Goal: Task Accomplishment & Management: Complete application form

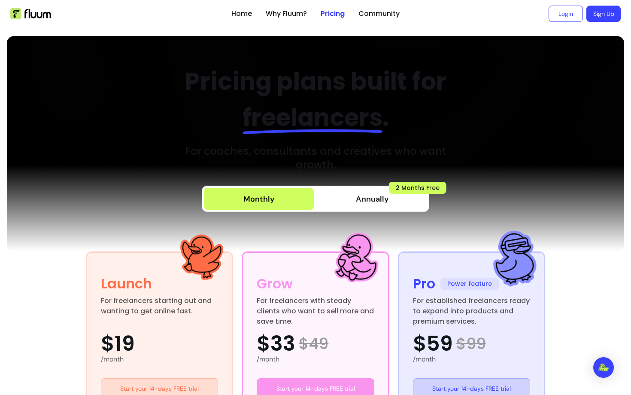
click at [451, 142] on div "Pricing plans built for freelancers . For coaches, consultants and creatives wh…" at bounding box center [315, 118] width 291 height 108
click at [288, 14] on link "Why Fluum?" at bounding box center [286, 14] width 41 height 10
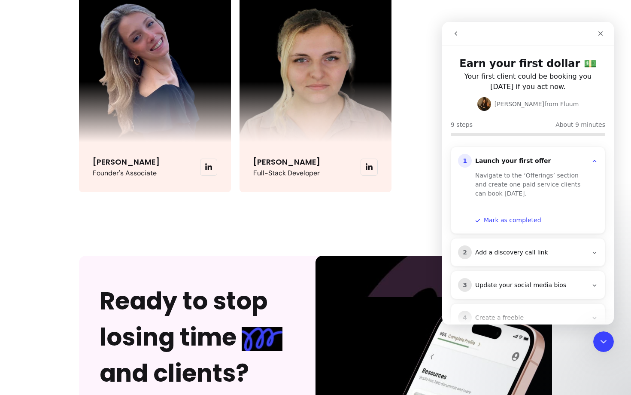
scroll to position [2233, 0]
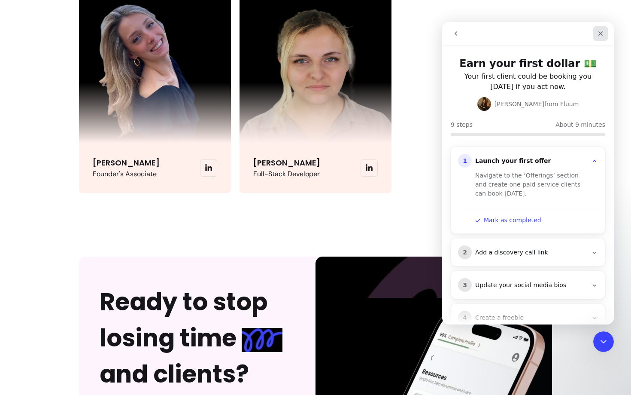
click at [603, 32] on icon "Close" at bounding box center [600, 33] width 7 height 7
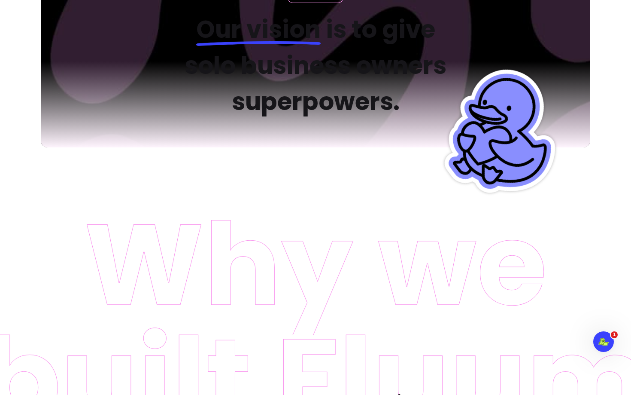
scroll to position [0, 0]
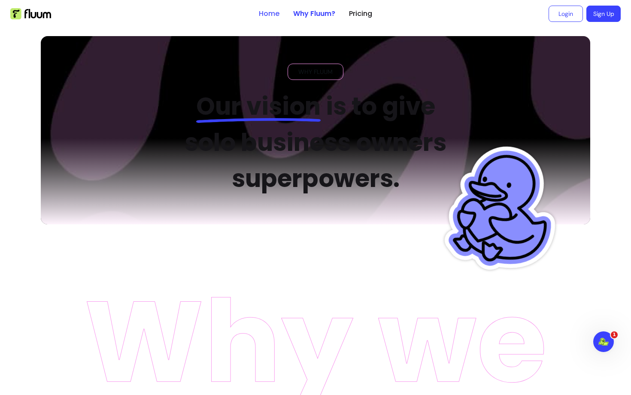
click at [270, 15] on link "Home" at bounding box center [269, 14] width 21 height 10
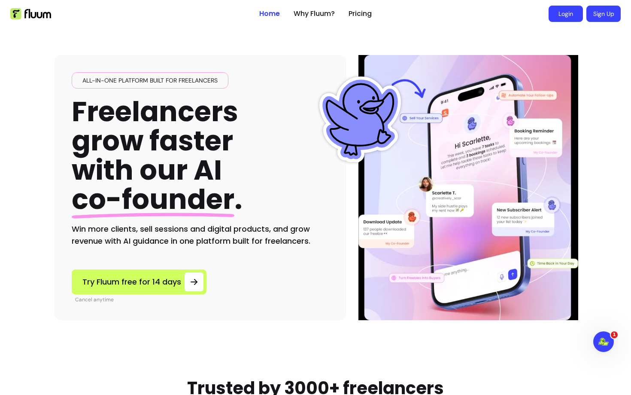
click at [564, 15] on link "Login" at bounding box center [566, 14] width 34 height 16
click at [565, 15] on link "Login" at bounding box center [566, 14] width 34 height 16
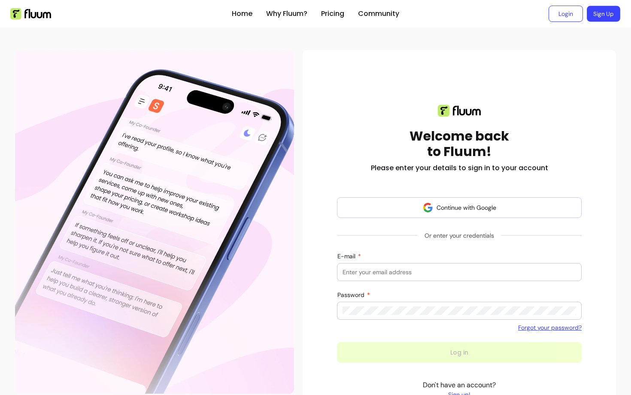
click at [600, 13] on link "Sign Up" at bounding box center [603, 14] width 33 height 16
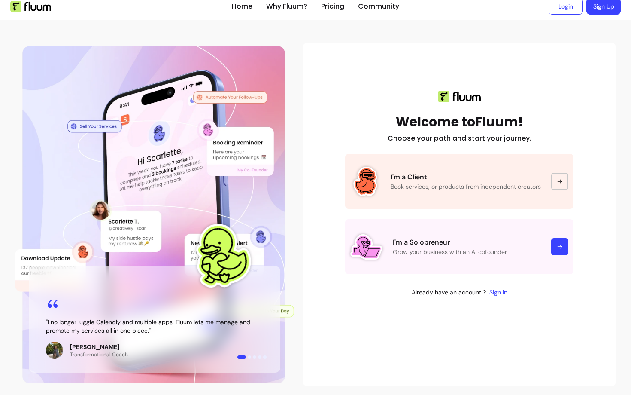
scroll to position [7, 0]
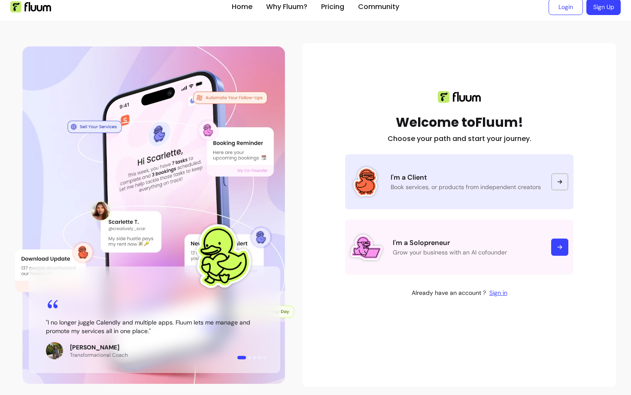
click at [513, 194] on link "I'm a Client Book services, or products from independent creators" at bounding box center [459, 181] width 228 height 55
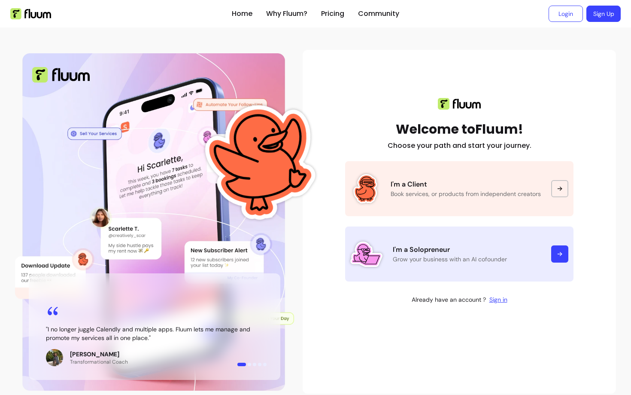
click at [563, 255] on icon at bounding box center [560, 253] width 7 height 7
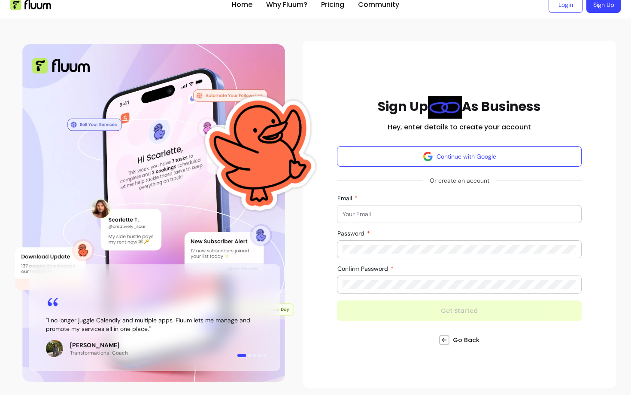
scroll to position [8, 0]
